Goal: Information Seeking & Learning: Learn about a topic

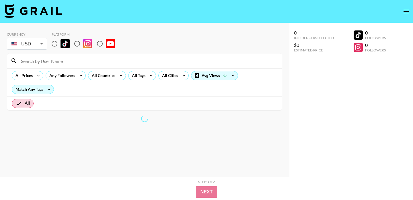
click at [53, 43] on input "radio" at bounding box center [54, 44] width 12 height 12
radio input "true"
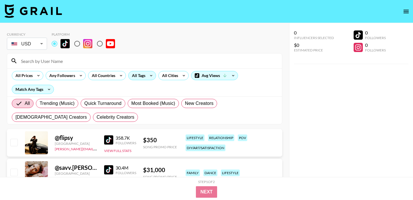
click at [139, 74] on div "All Tags" at bounding box center [137, 75] width 18 height 9
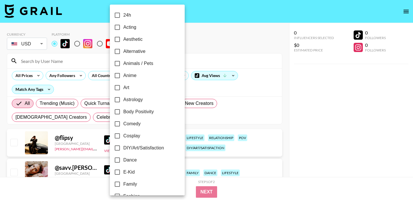
click at [135, 126] on span "Comedy" at bounding box center [131, 123] width 17 height 7
click at [123, 126] on input "Comedy" at bounding box center [117, 124] width 12 height 12
checkbox input "true"
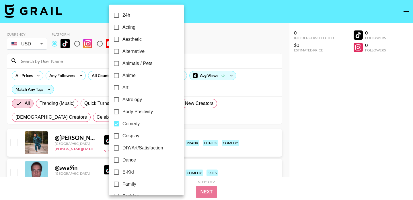
click at [209, 19] on div at bounding box center [206, 100] width 413 height 200
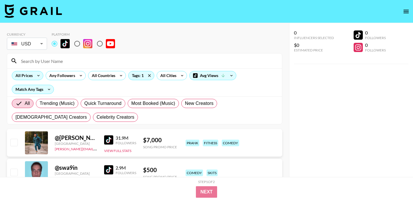
click at [37, 77] on icon at bounding box center [38, 75] width 9 height 9
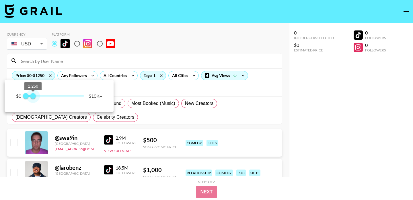
type input "1000"
drag, startPoint x: 83, startPoint y: 97, endPoint x: 32, endPoint y: 96, distance: 50.2
click at [32, 96] on span "1,000" at bounding box center [32, 96] width 6 height 6
click at [222, 39] on div at bounding box center [206, 100] width 413 height 200
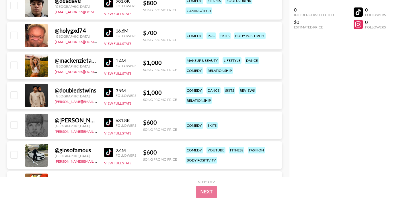
scroll to position [554, 0]
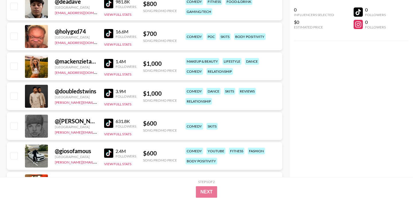
click at [111, 61] on img at bounding box center [108, 63] width 9 height 9
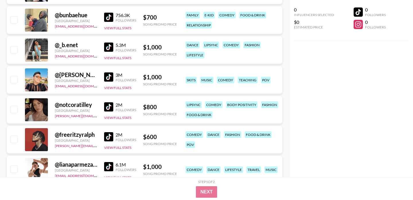
scroll to position [1018, 0]
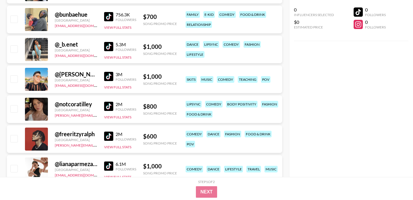
click at [110, 107] on img at bounding box center [108, 106] width 9 height 9
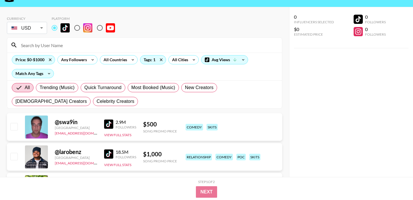
scroll to position [0, 0]
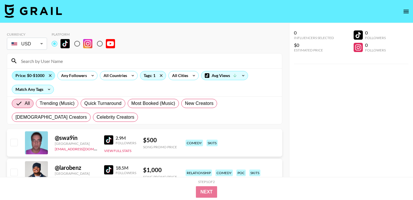
click at [38, 75] on div "Price: $0-$1000" at bounding box center [33, 75] width 43 height 9
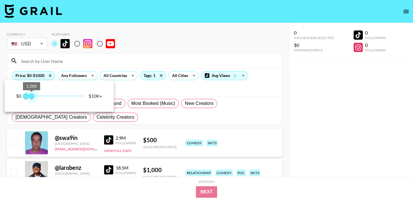
type input "500"
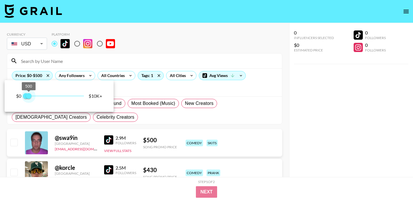
click at [30, 96] on span "500" at bounding box center [29, 96] width 6 height 6
click at [165, 52] on div at bounding box center [206, 100] width 413 height 200
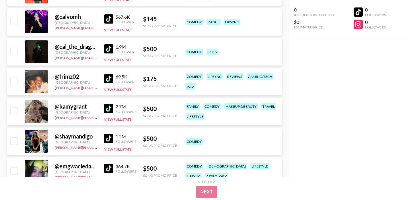
scroll to position [425, 0]
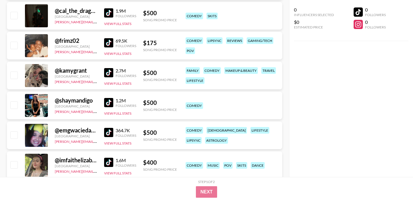
click at [109, 70] on img at bounding box center [108, 72] width 9 height 9
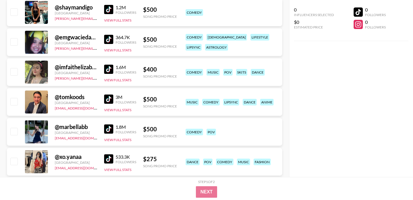
scroll to position [519, 0]
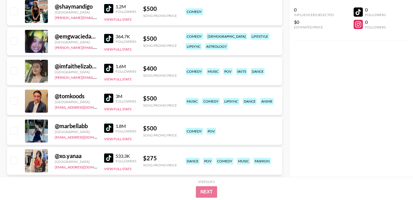
click at [109, 65] on img at bounding box center [108, 68] width 9 height 9
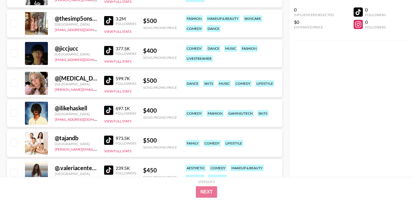
scroll to position [1491, 0]
click at [111, 83] on img at bounding box center [108, 79] width 9 height 9
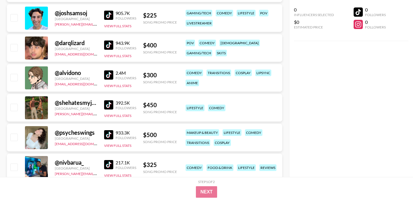
scroll to position [1824, 0]
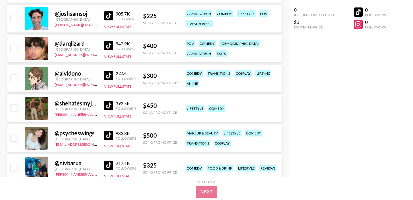
click at [109, 106] on img at bounding box center [108, 105] width 9 height 9
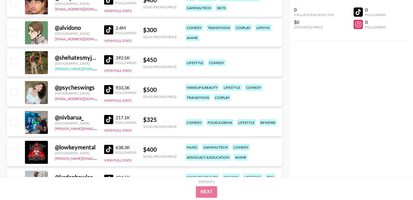
scroll to position [1870, 0]
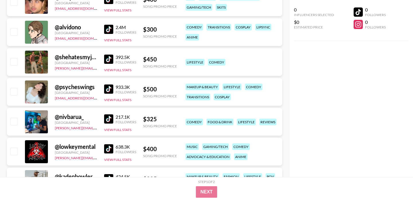
click at [106, 87] on img at bounding box center [108, 88] width 9 height 9
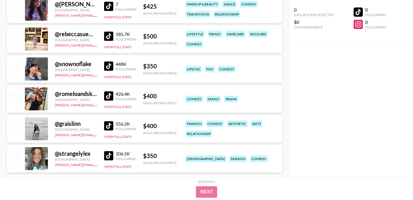
scroll to position [3149, 0]
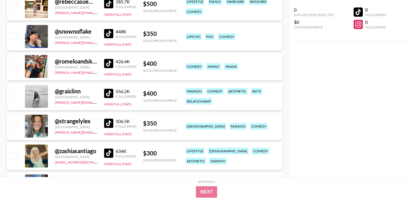
click at [110, 91] on img at bounding box center [108, 93] width 9 height 9
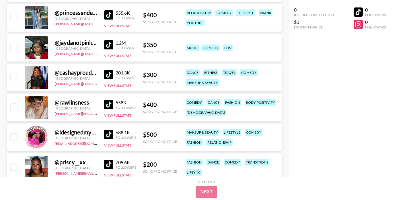
scroll to position [3379, 0]
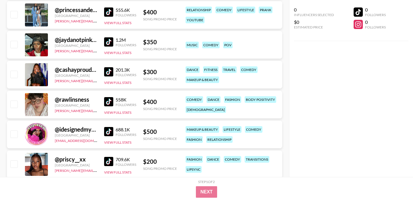
click at [108, 70] on img at bounding box center [108, 71] width 9 height 9
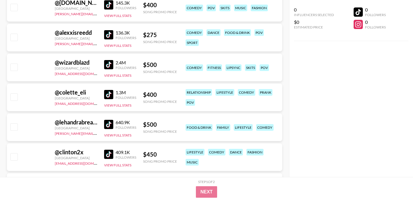
scroll to position [4490, 0]
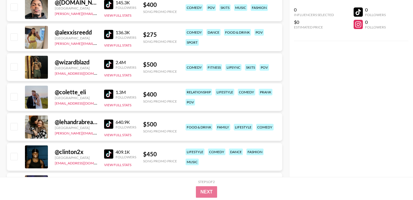
click at [106, 95] on img at bounding box center [108, 93] width 9 height 9
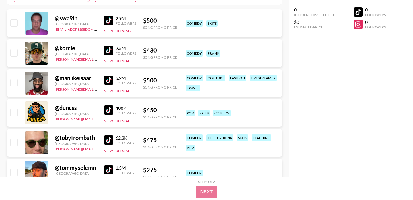
scroll to position [0, 0]
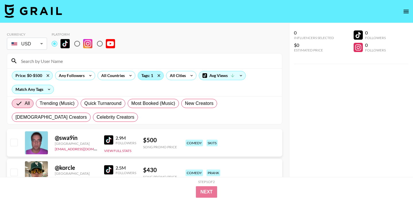
click at [151, 76] on div "Tags: 1" at bounding box center [151, 75] width 26 height 9
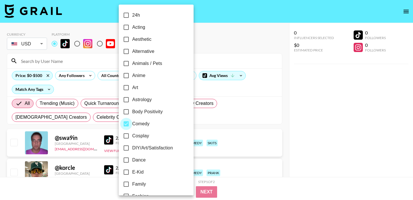
click at [131, 124] on input "Comedy" at bounding box center [126, 124] width 12 height 12
checkbox input "false"
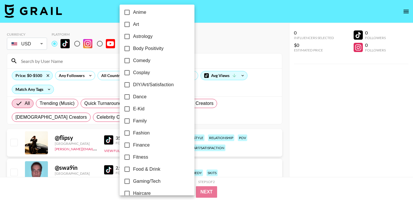
scroll to position [68, 0]
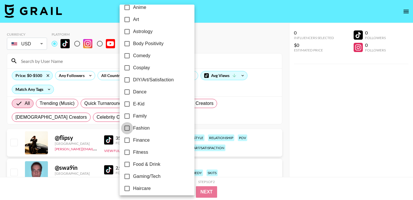
click at [129, 126] on input "Fashion" at bounding box center [127, 128] width 12 height 12
checkbox input "true"
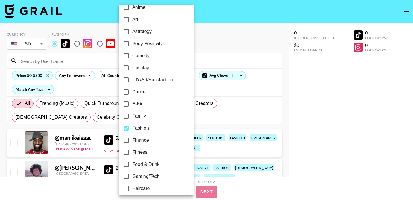
click at [208, 46] on div at bounding box center [206, 100] width 413 height 200
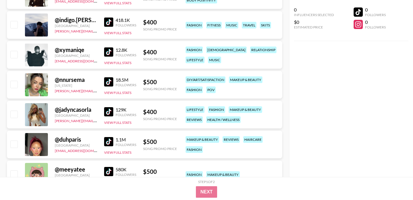
scroll to position [455, 0]
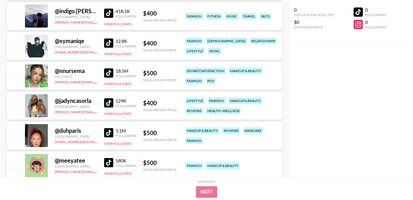
click at [109, 104] on img at bounding box center [108, 102] width 9 height 9
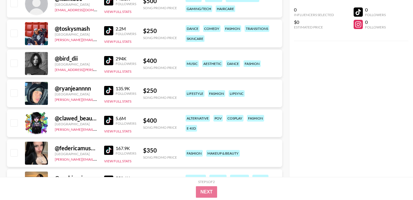
scroll to position [1214, 0]
